Goal: Task Accomplishment & Management: Use online tool/utility

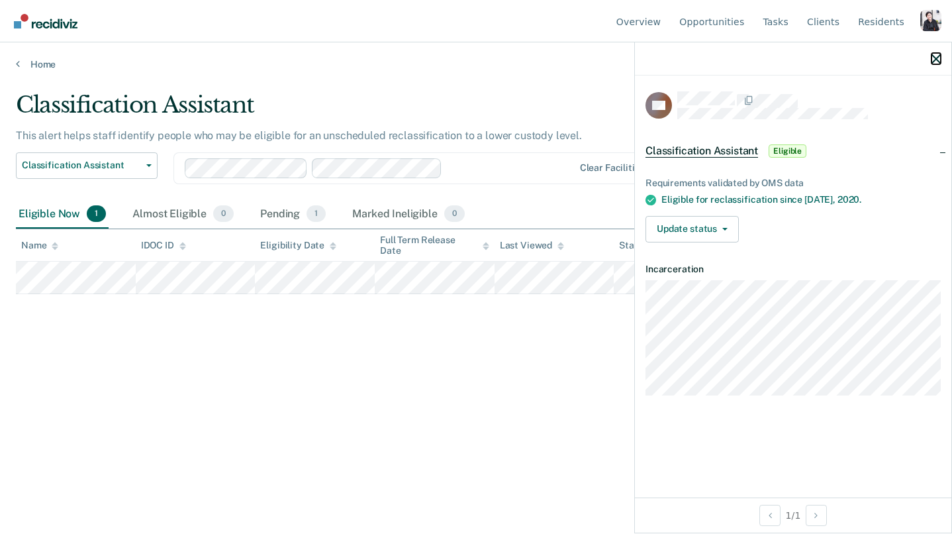
click at [936, 60] on icon "button" at bounding box center [936, 58] width 9 height 9
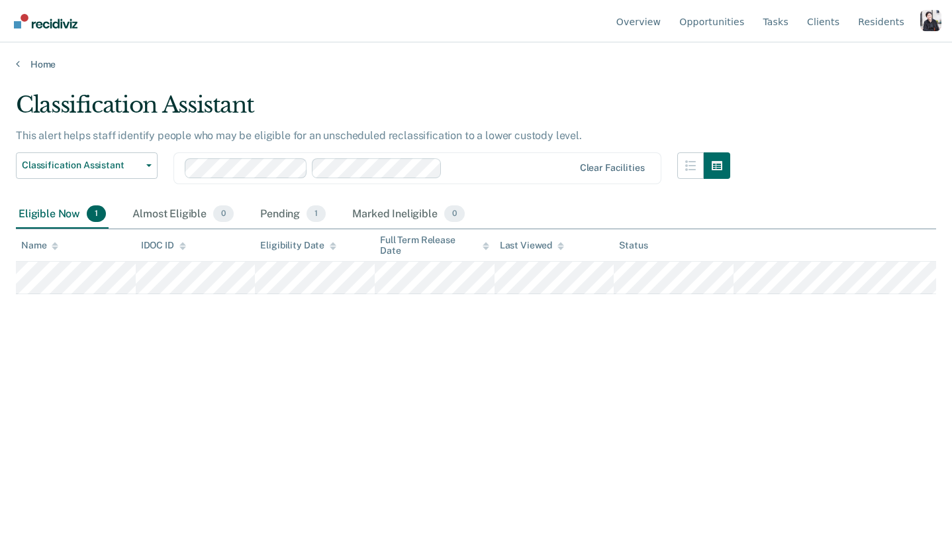
click at [935, 17] on div "Profile dropdown button" at bounding box center [930, 20] width 21 height 21
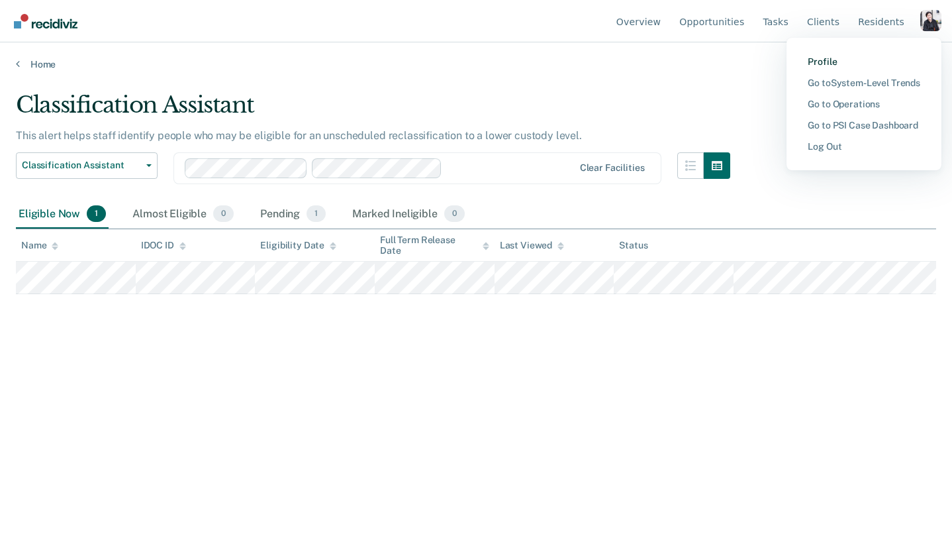
click at [874, 60] on link "Profile" at bounding box center [864, 61] width 113 height 11
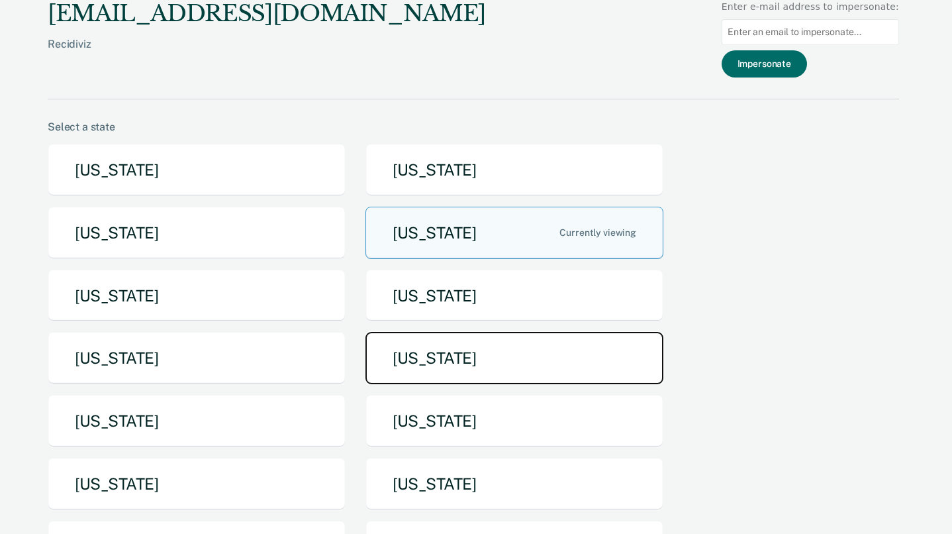
click at [413, 334] on button "[US_STATE]" at bounding box center [515, 358] width 298 height 52
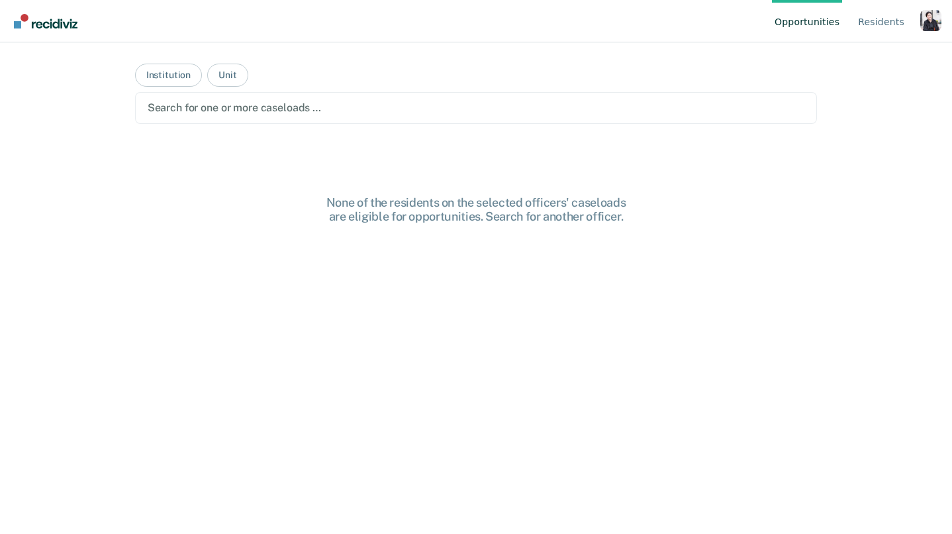
click at [336, 112] on div at bounding box center [477, 107] width 658 height 15
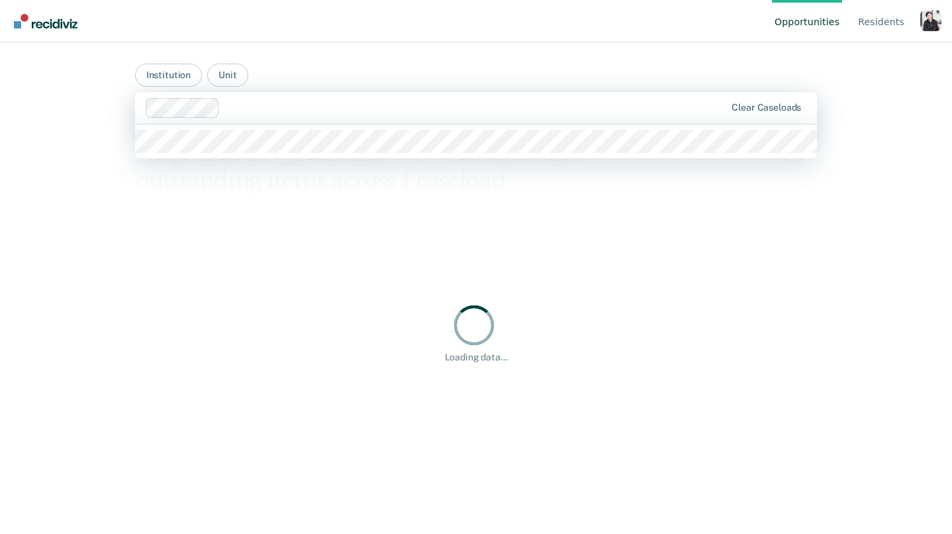
click at [319, 105] on div at bounding box center [475, 107] width 500 height 15
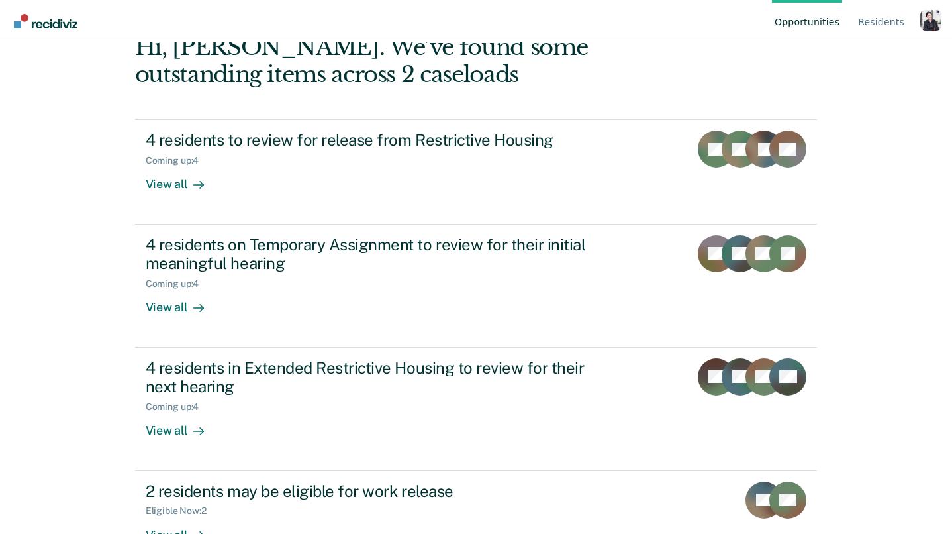
scroll to position [105, 0]
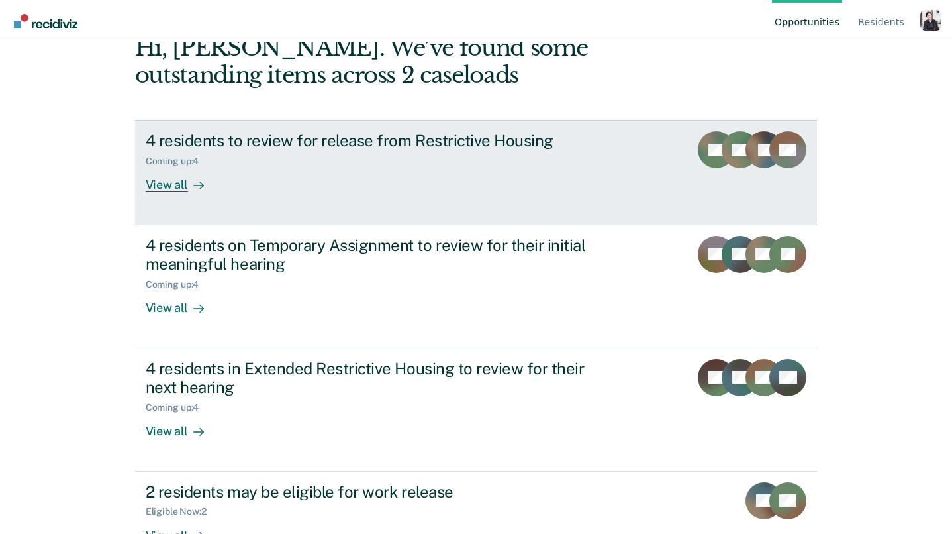
click at [176, 148] on div "4 residents to review for release from Restrictive Housing" at bounding box center [378, 140] width 465 height 19
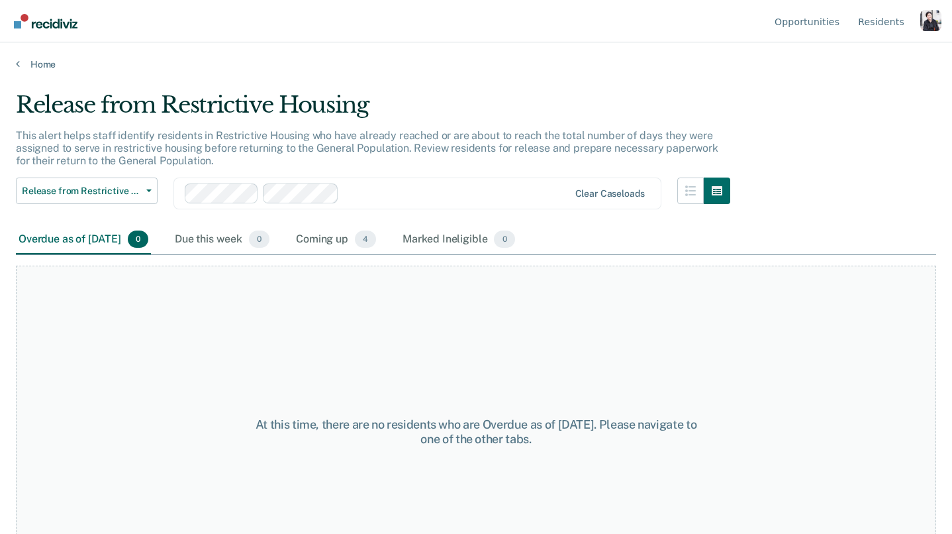
click at [369, 222] on div "Release from Restrictive Housing Release from Restrictive Housing Temporary Ass…" at bounding box center [373, 201] width 714 height 48
click at [360, 238] on div "Coming up 4" at bounding box center [335, 239] width 85 height 29
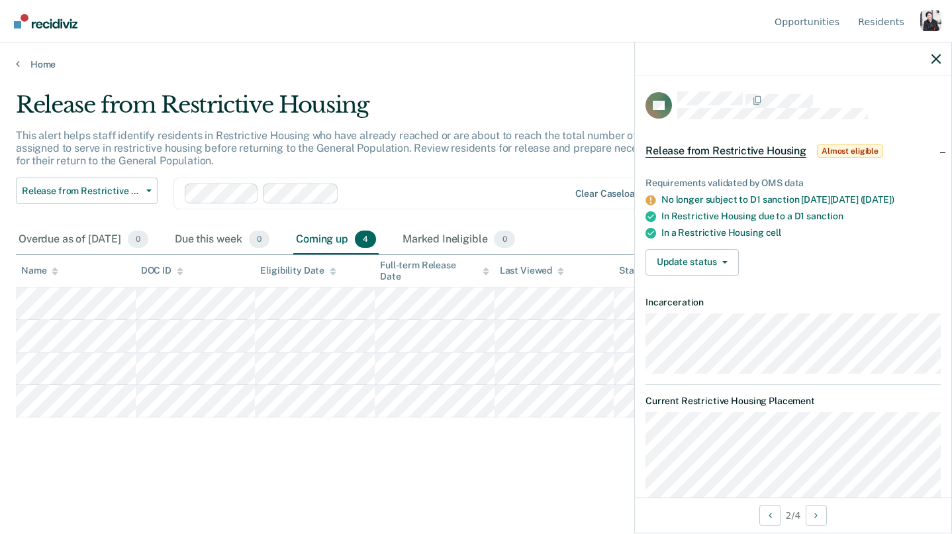
click at [736, 142] on div "Release from Restrictive Housing Almost eligible" at bounding box center [766, 150] width 240 height 21
